Goal: Entertainment & Leisure: Consume media (video, audio)

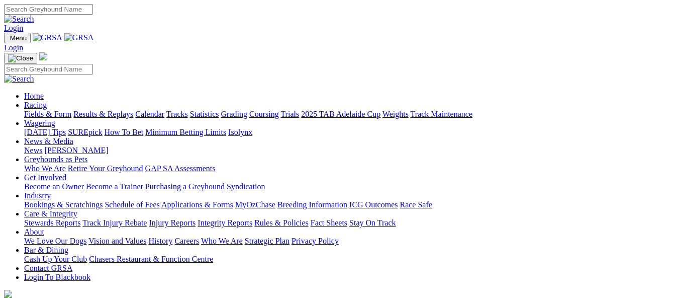
click at [133, 110] on link "Results & Replays" at bounding box center [103, 114] width 60 height 9
